Goal: Information Seeking & Learning: Learn about a topic

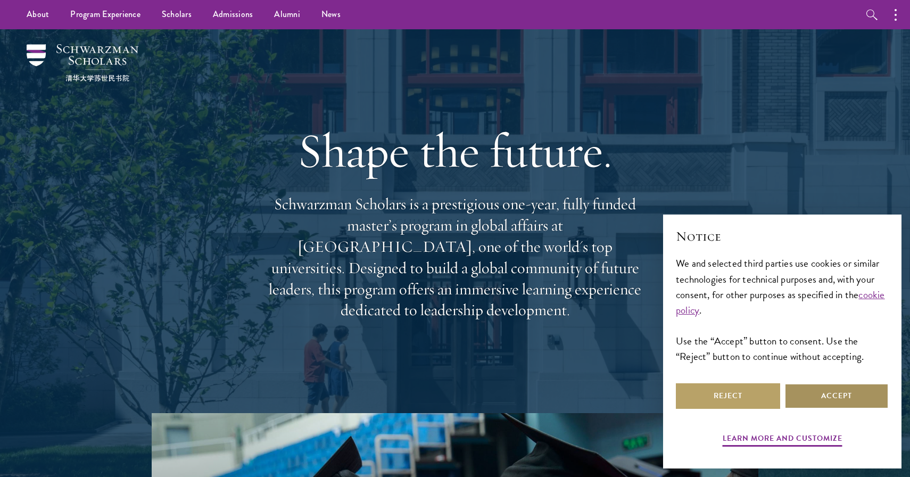
click at [832, 393] on button "Accept" at bounding box center [837, 396] width 104 height 26
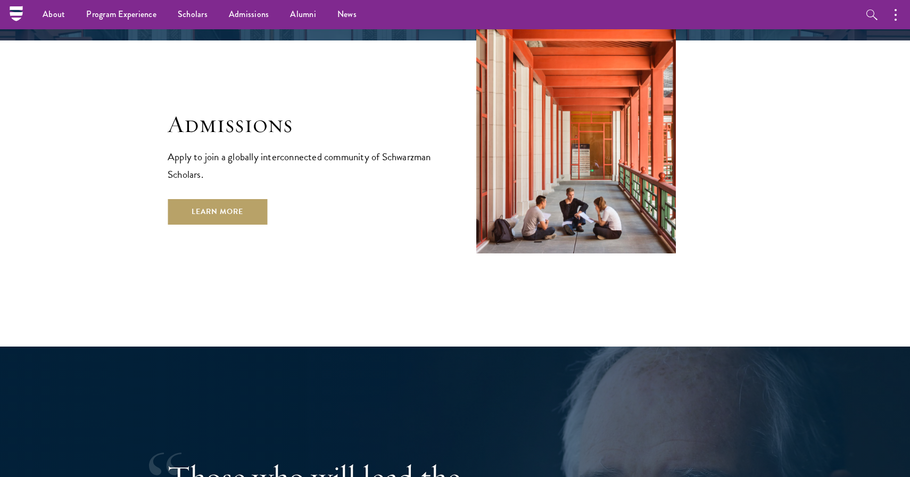
scroll to position [1805, 0]
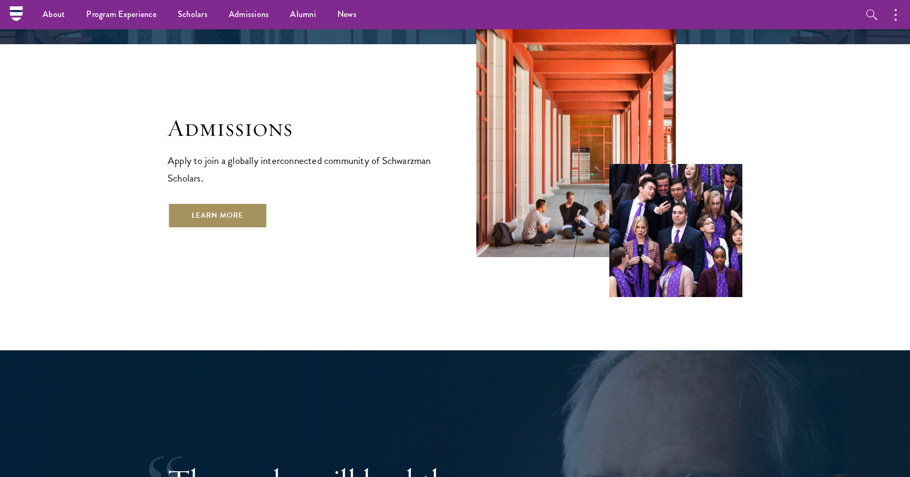
click at [248, 203] on link "Learn More" at bounding box center [218, 216] width 100 height 26
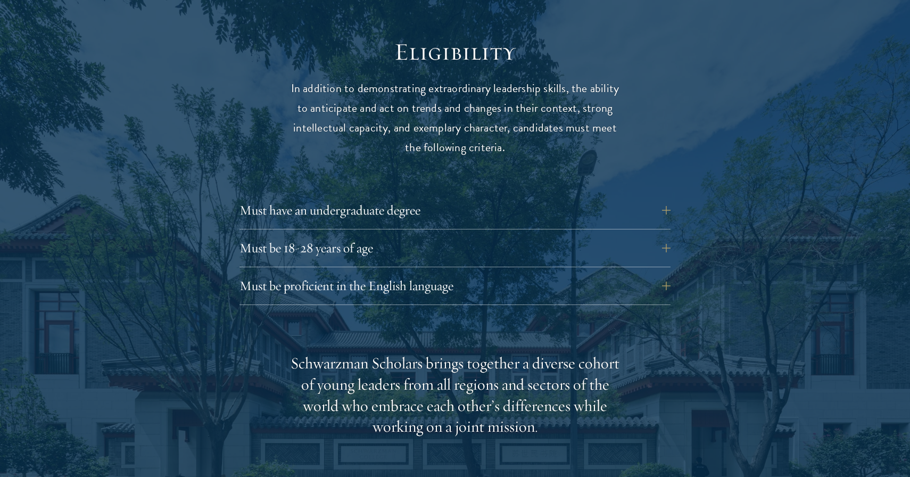
scroll to position [1387, 0]
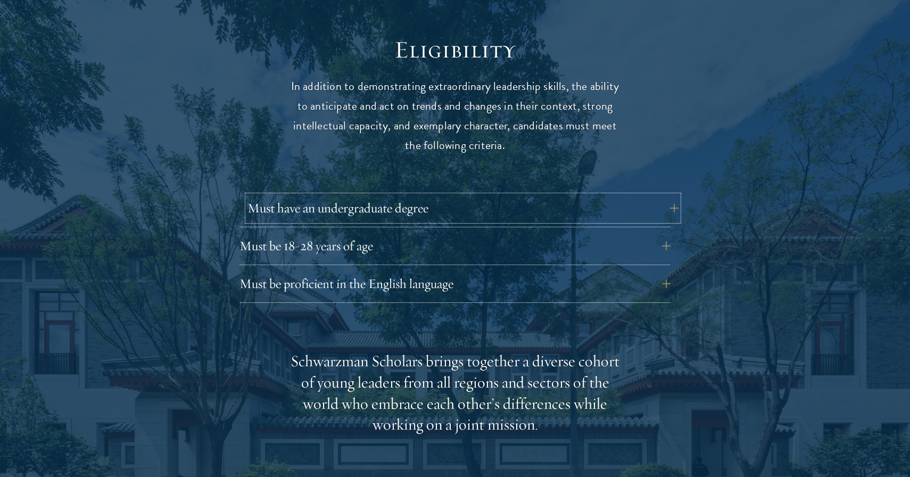
click at [363, 195] on button "Must have an undergraduate degree" at bounding box center [463, 208] width 431 height 26
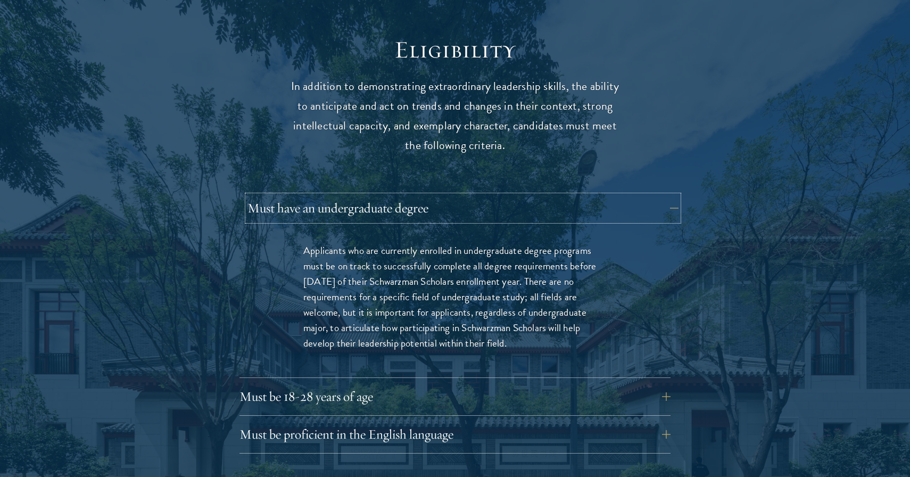
click at [363, 195] on button "Must have an undergraduate degree" at bounding box center [463, 208] width 431 height 26
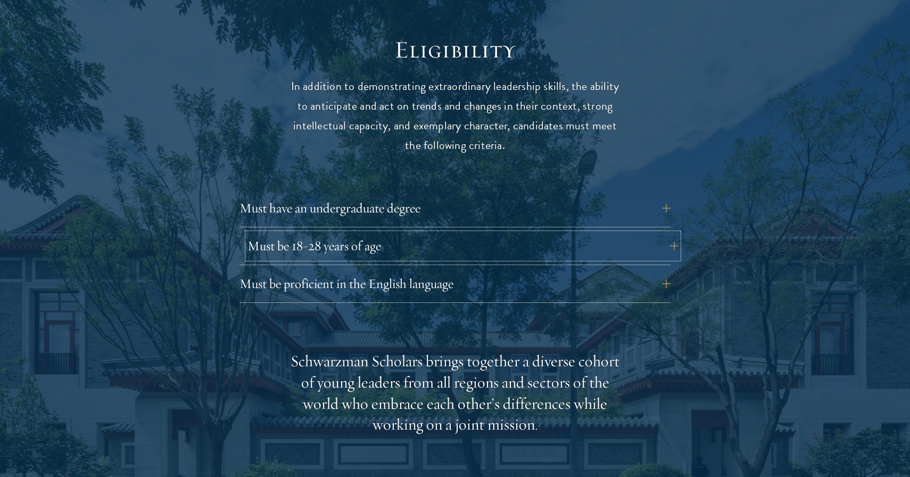
click at [356, 233] on button "Must be 18-28 years of age" at bounding box center [463, 246] width 431 height 26
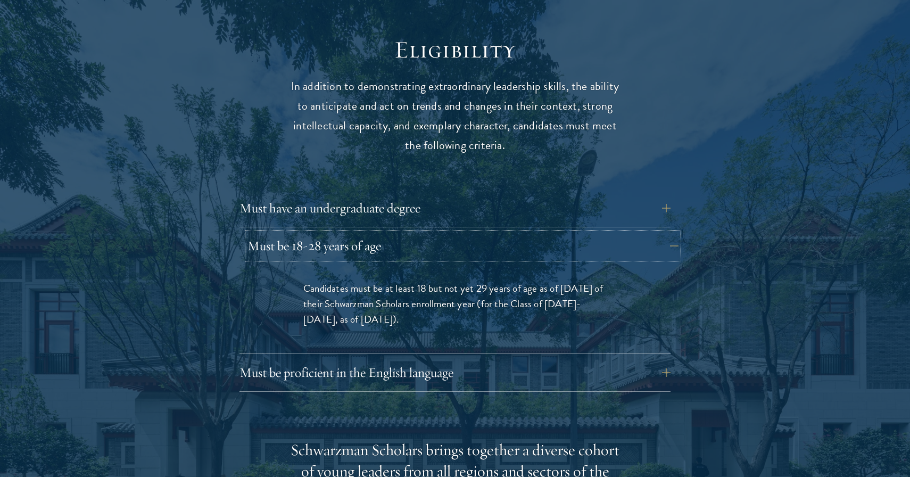
click at [356, 233] on button "Must be 18-28 years of age" at bounding box center [463, 246] width 431 height 26
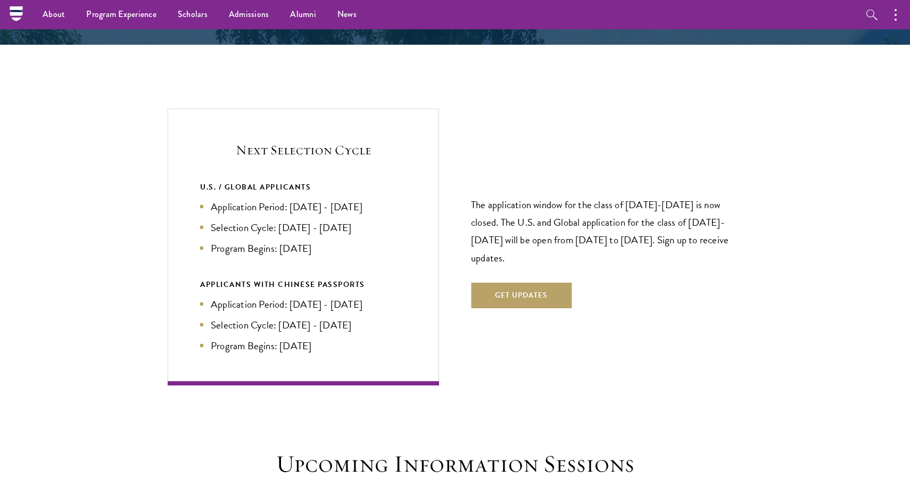
scroll to position [2200, 0]
